Goal: Navigation & Orientation: Find specific page/section

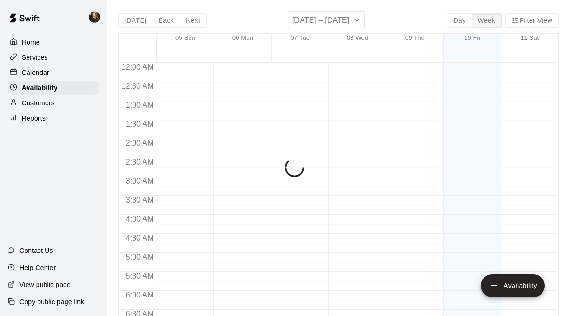
scroll to position [361, 0]
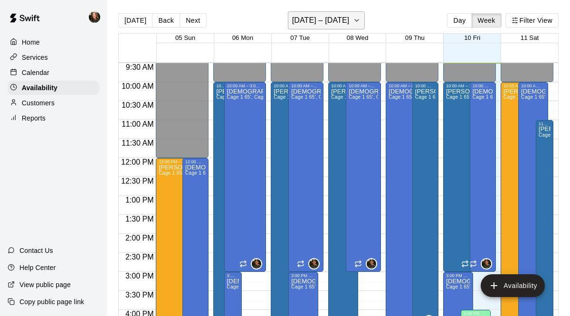
click at [357, 21] on icon "button" at bounding box center [357, 20] width 8 height 11
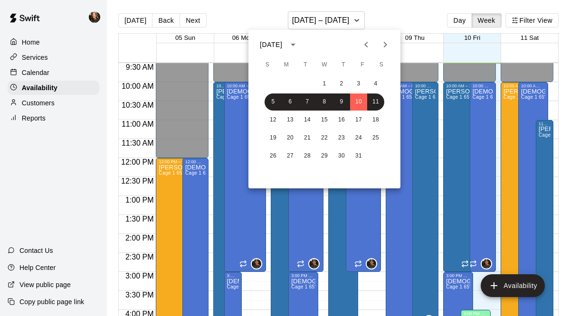
click at [54, 74] on div at bounding box center [285, 158] width 570 height 316
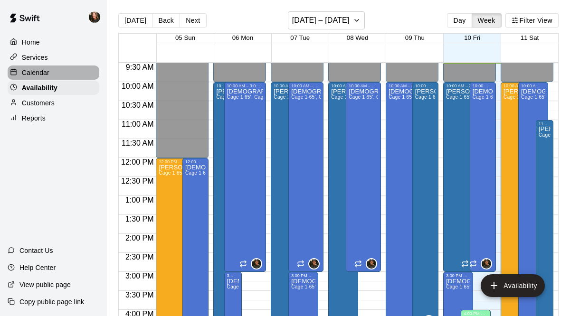
click at [40, 73] on p "Calendar" at bounding box center [36, 72] width 28 height 9
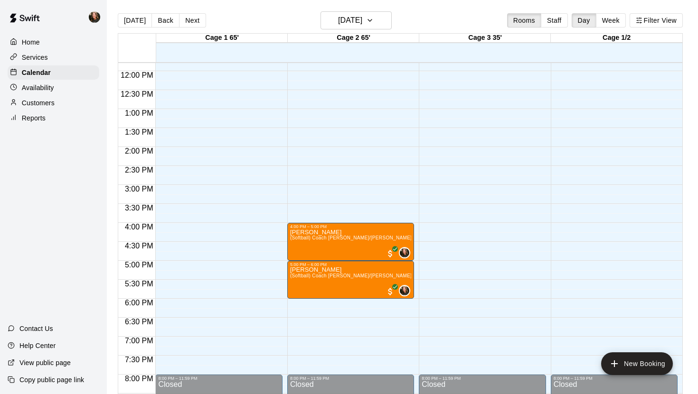
scroll to position [445, 0]
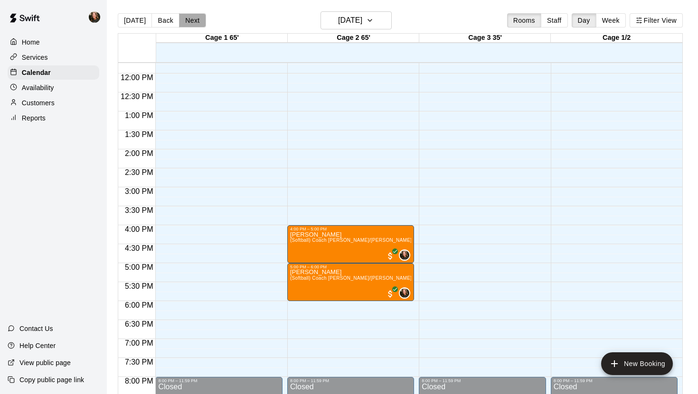
click at [189, 16] on button "Next" at bounding box center [192, 20] width 27 height 14
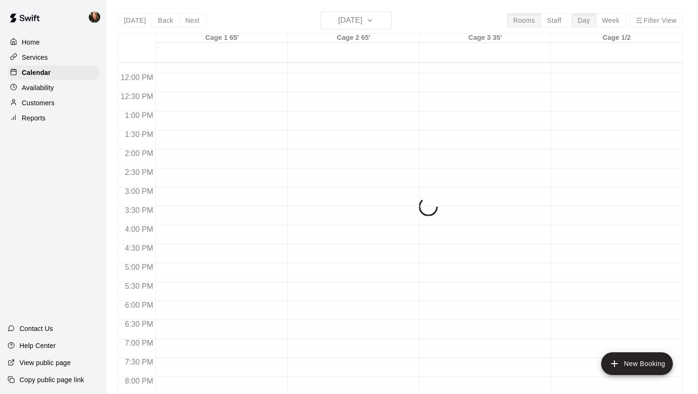
click at [385, 20] on div "[DATE] Back [DATE][DATE] Rooms Staff Day Week Filter View Cage 1 65' 11 Sat Cag…" at bounding box center [400, 208] width 565 height 394
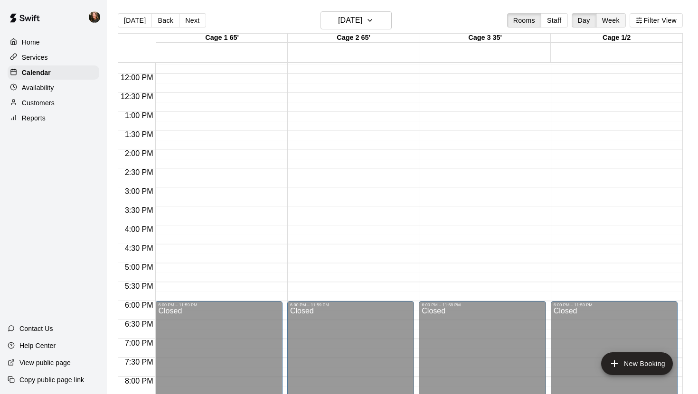
click at [569, 24] on button "Week" at bounding box center [611, 20] width 30 height 14
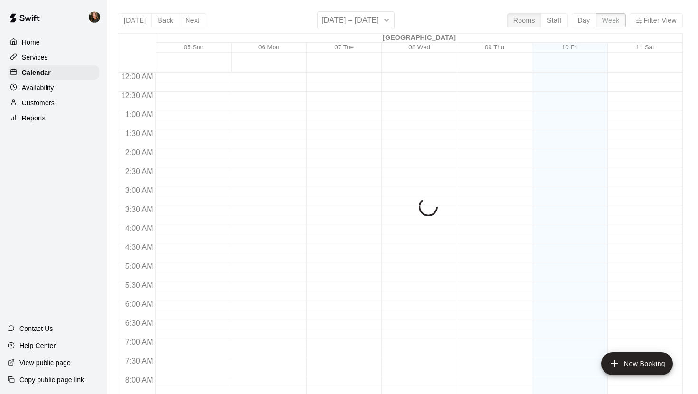
scroll to position [362, 0]
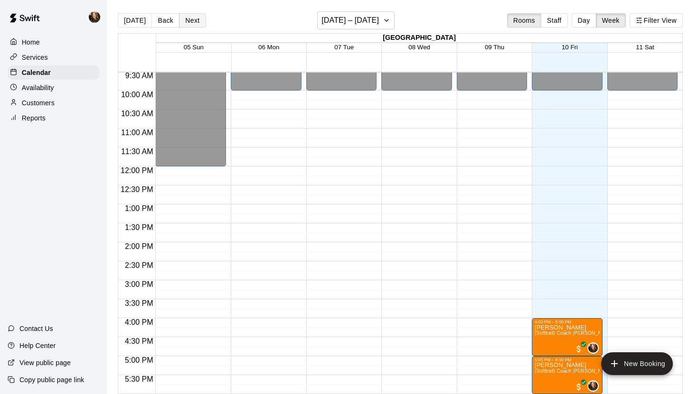
click at [192, 20] on button "Next" at bounding box center [192, 20] width 27 height 14
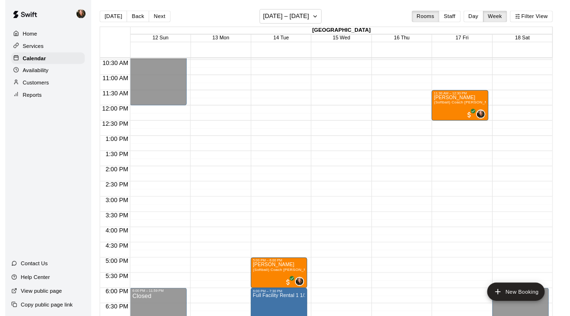
scroll to position [393, 0]
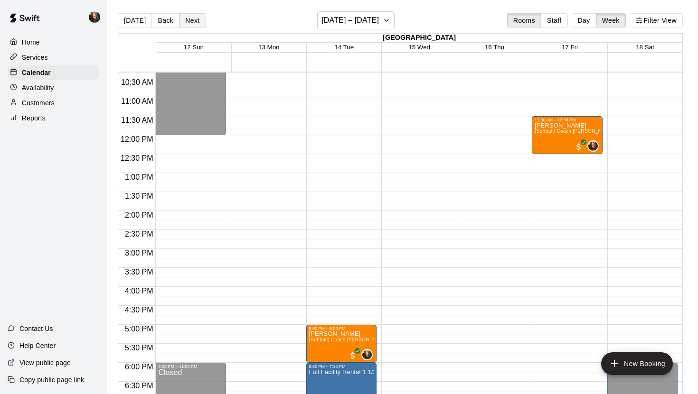
click at [194, 19] on button "Next" at bounding box center [192, 20] width 27 height 14
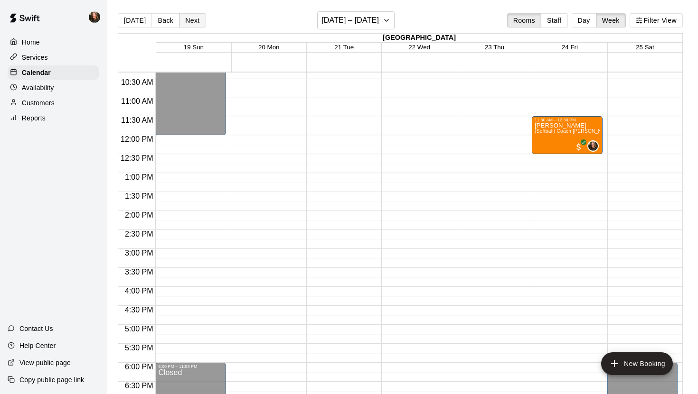
click at [188, 20] on button "Next" at bounding box center [192, 20] width 27 height 14
